Goal: Check status: Check status

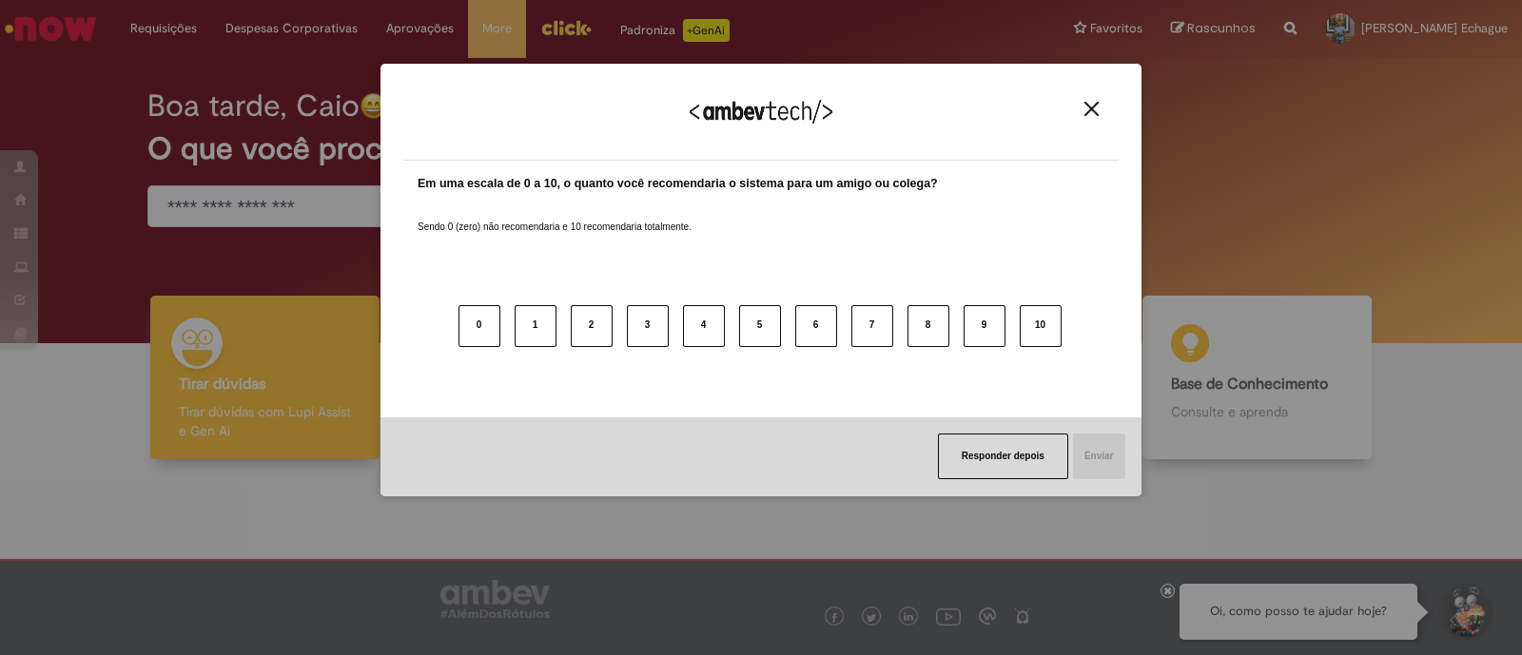
click at [1099, 110] on img "Close" at bounding box center [1092, 109] width 14 height 14
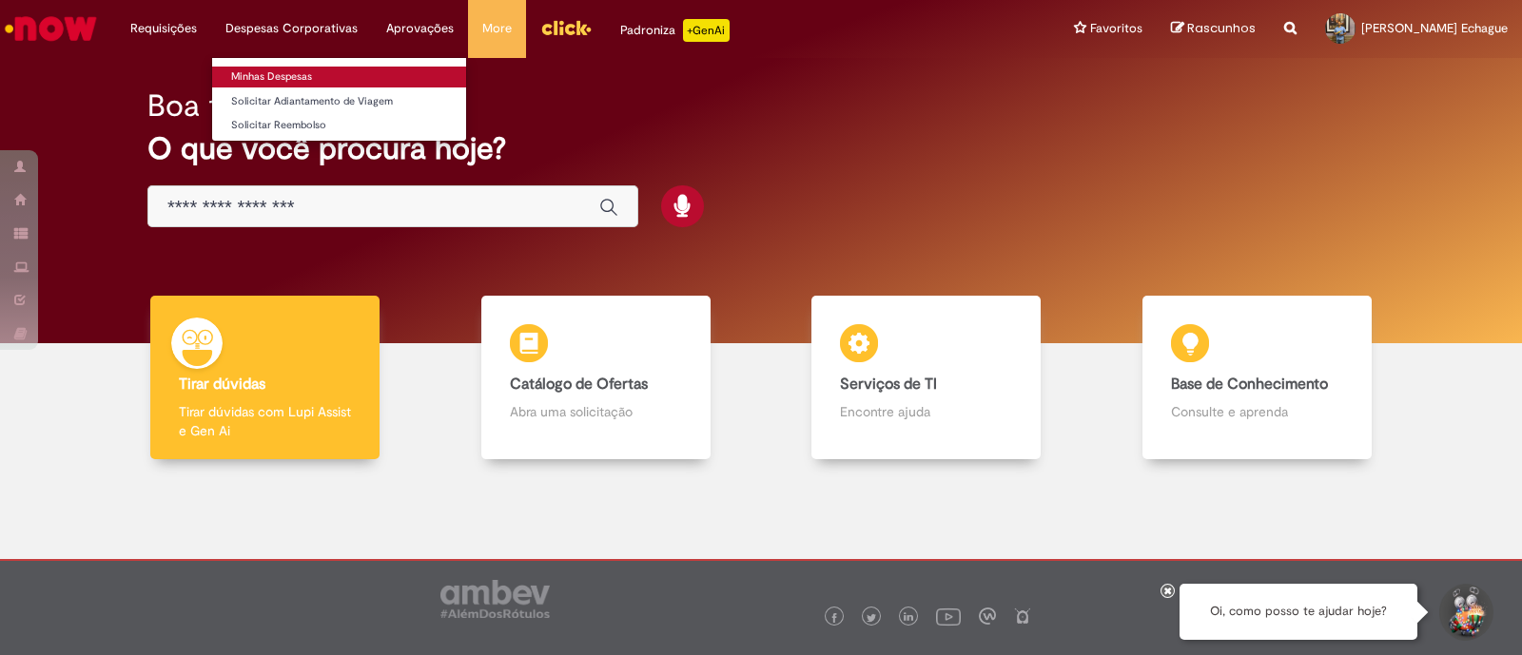
click at [314, 71] on link "Minhas Despesas" at bounding box center [339, 77] width 254 height 21
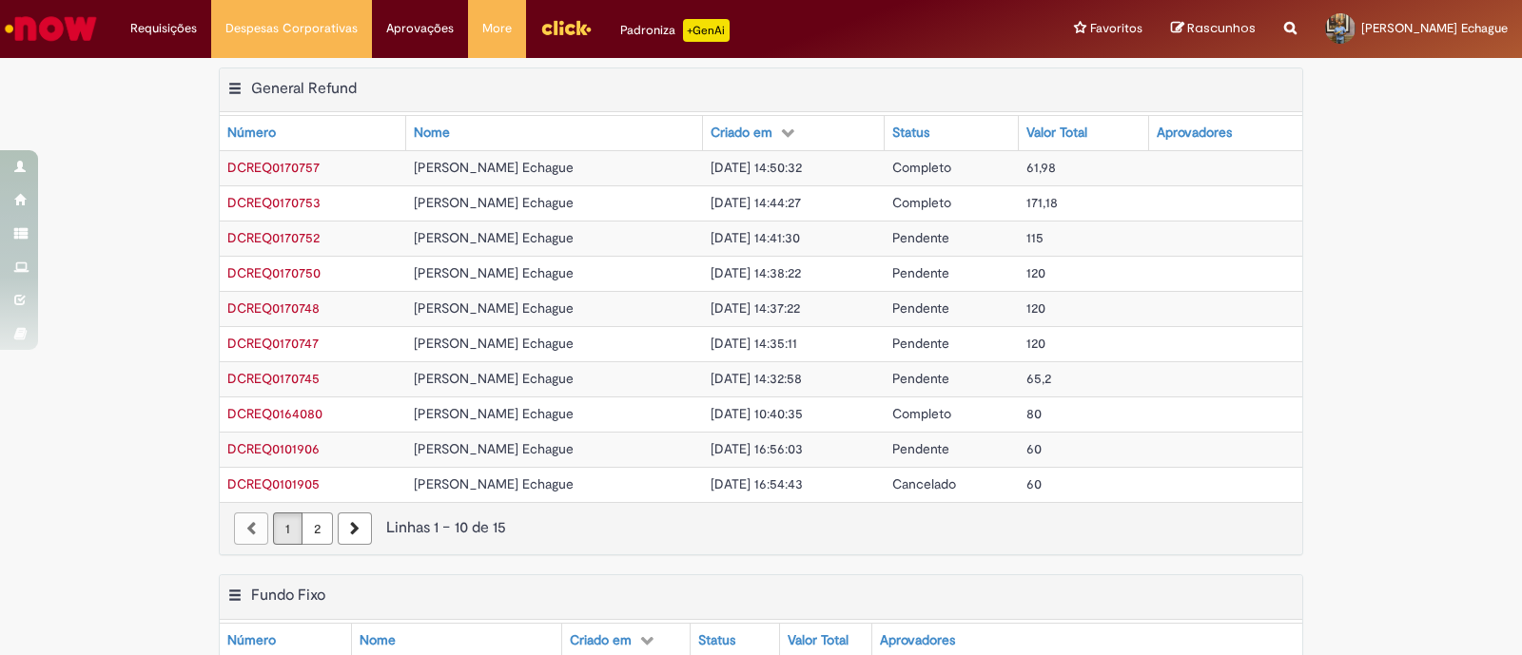
click at [304, 166] on span "DCREQ0170757" at bounding box center [273, 167] width 92 height 17
